Goal: Find specific page/section: Find specific page/section

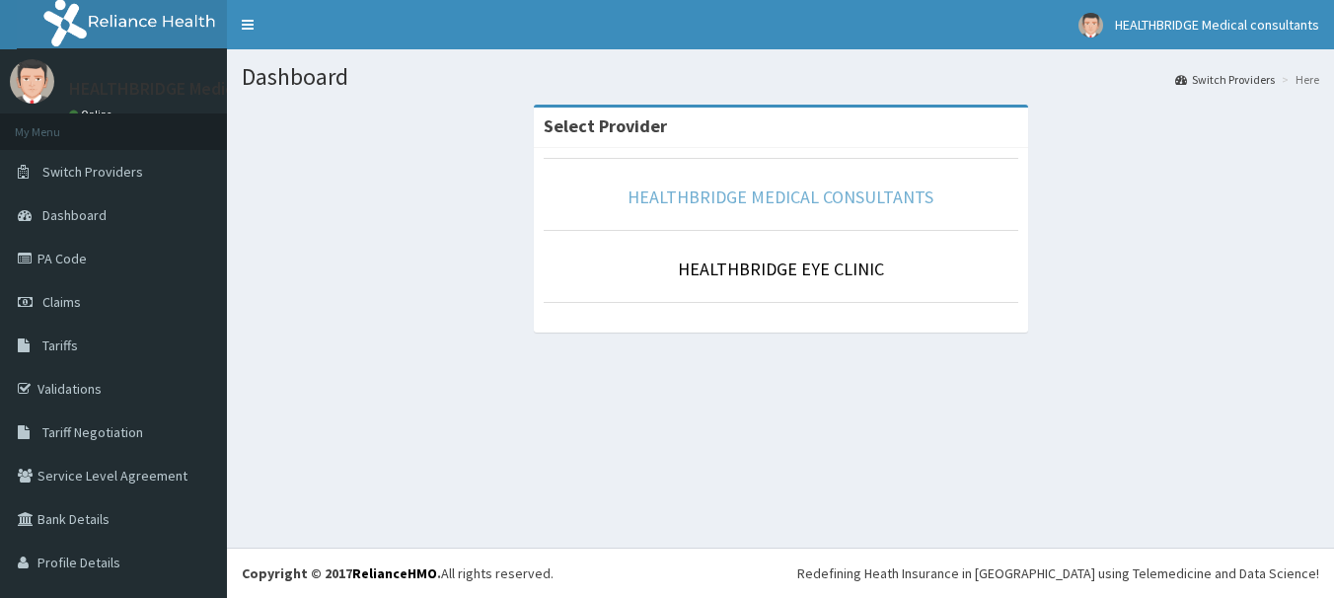
click at [742, 203] on link "HEALTHBRIDGE MEDICAL CONSULTANTS" at bounding box center [780, 196] width 306 height 23
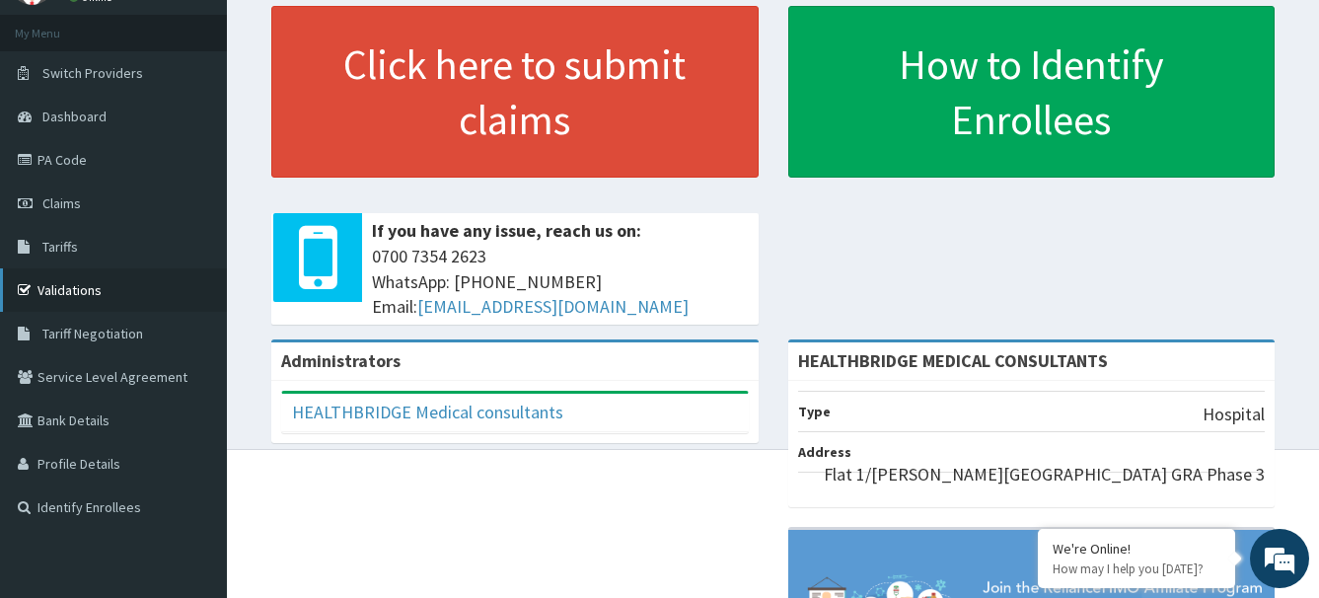
click at [94, 290] on link "Validations" at bounding box center [113, 289] width 227 height 43
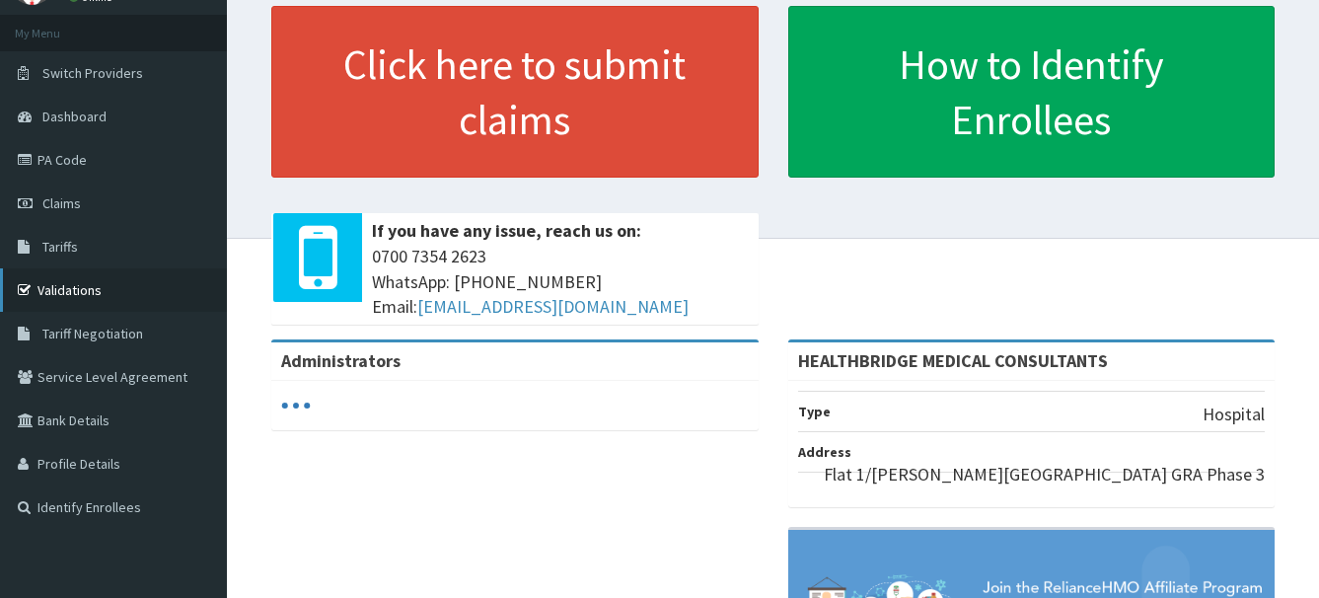
click at [79, 286] on link "Validations" at bounding box center [113, 289] width 227 height 43
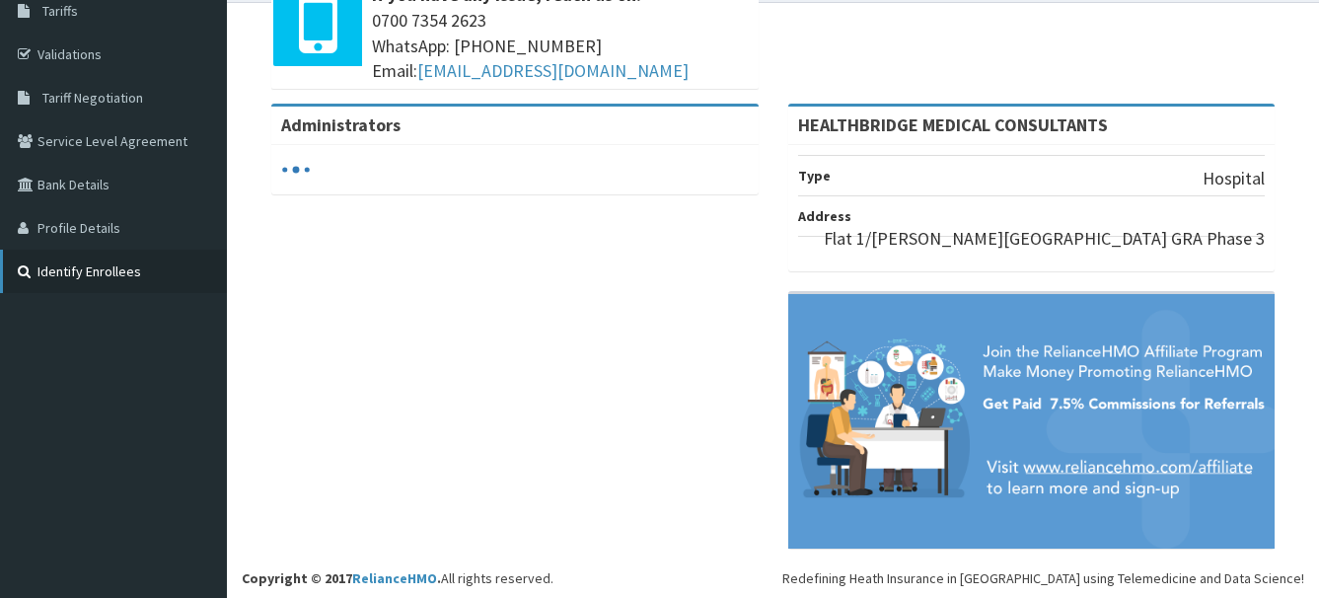
scroll to position [334, 0]
click at [75, 264] on link "Identify Enrollees" at bounding box center [113, 271] width 227 height 43
